Goal: Information Seeking & Learning: Check status

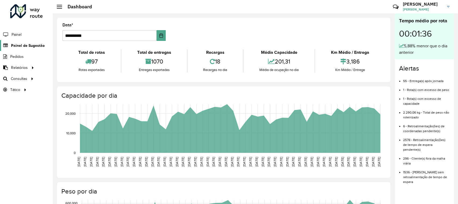
click at [19, 45] on span "Painel de Sugestão" at bounding box center [28, 46] width 34 height 6
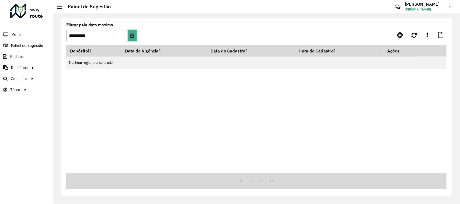
click at [130, 34] on icon "Choose Date" at bounding box center [132, 35] width 4 height 4
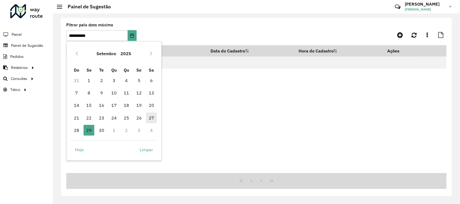
click at [150, 116] on span "27" at bounding box center [151, 118] width 11 height 11
type input "**********"
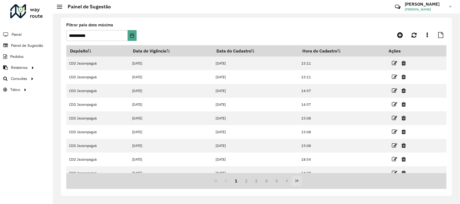
click at [298, 182] on icon "Last Page" at bounding box center [296, 181] width 4 height 4
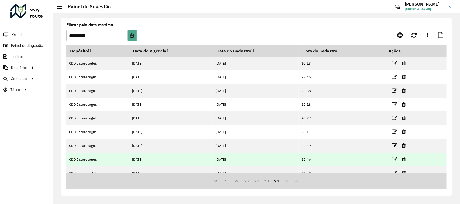
scroll to position [21, 0]
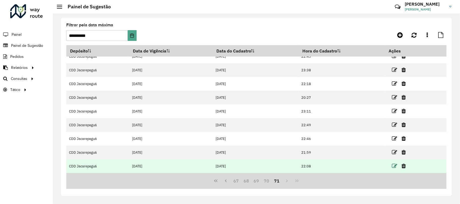
click at [392, 168] on icon at bounding box center [394, 165] width 5 height 5
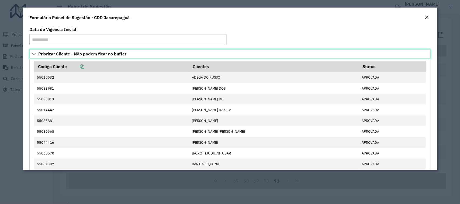
click at [82, 54] on span "Priorizar Cliente - Não podem ficar no buffer" at bounding box center [82, 54] width 88 height 4
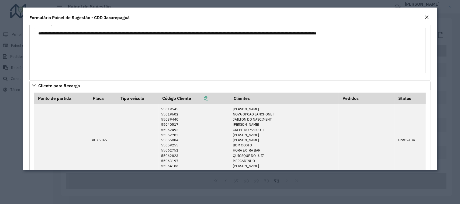
scroll to position [0, 0]
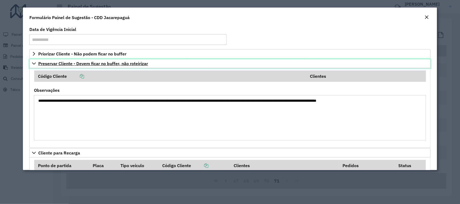
click at [82, 65] on span "Preservar Cliente - Devem ficar no buffer, não roteirizar" at bounding box center [93, 63] width 110 height 4
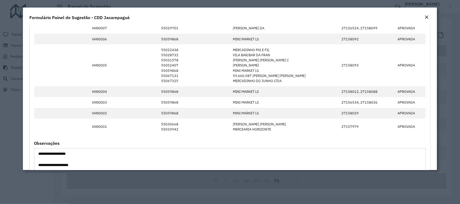
scroll to position [236, 0]
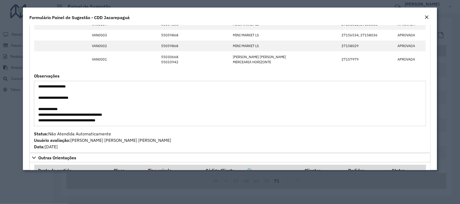
click at [426, 17] on em "Close" at bounding box center [426, 17] width 4 height 4
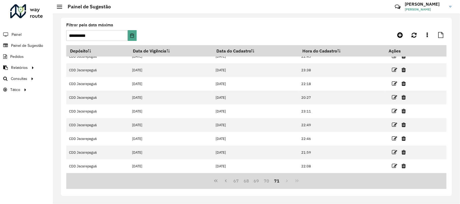
click at [285, 182] on div "67 68 69 70 71" at bounding box center [256, 181] width 380 height 16
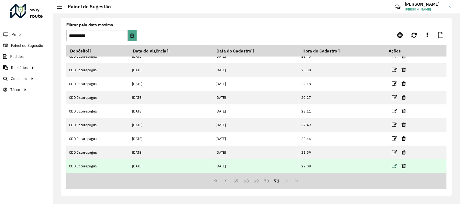
click at [395, 166] on icon at bounding box center [394, 165] width 5 height 5
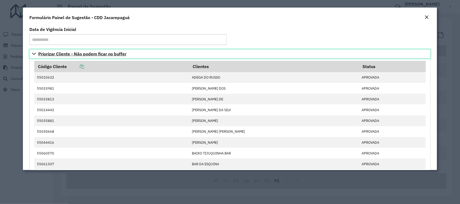
click at [69, 55] on span "Priorizar Cliente - Não podem ficar no buffer" at bounding box center [82, 54] width 88 height 4
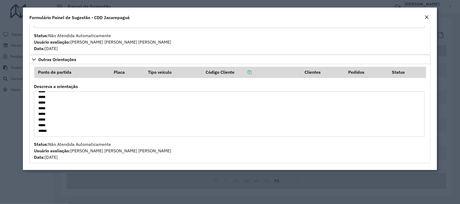
scroll to position [57, 0]
click at [427, 18] on em "Close" at bounding box center [426, 17] width 4 height 4
